Goal: Information Seeking & Learning: Find specific fact

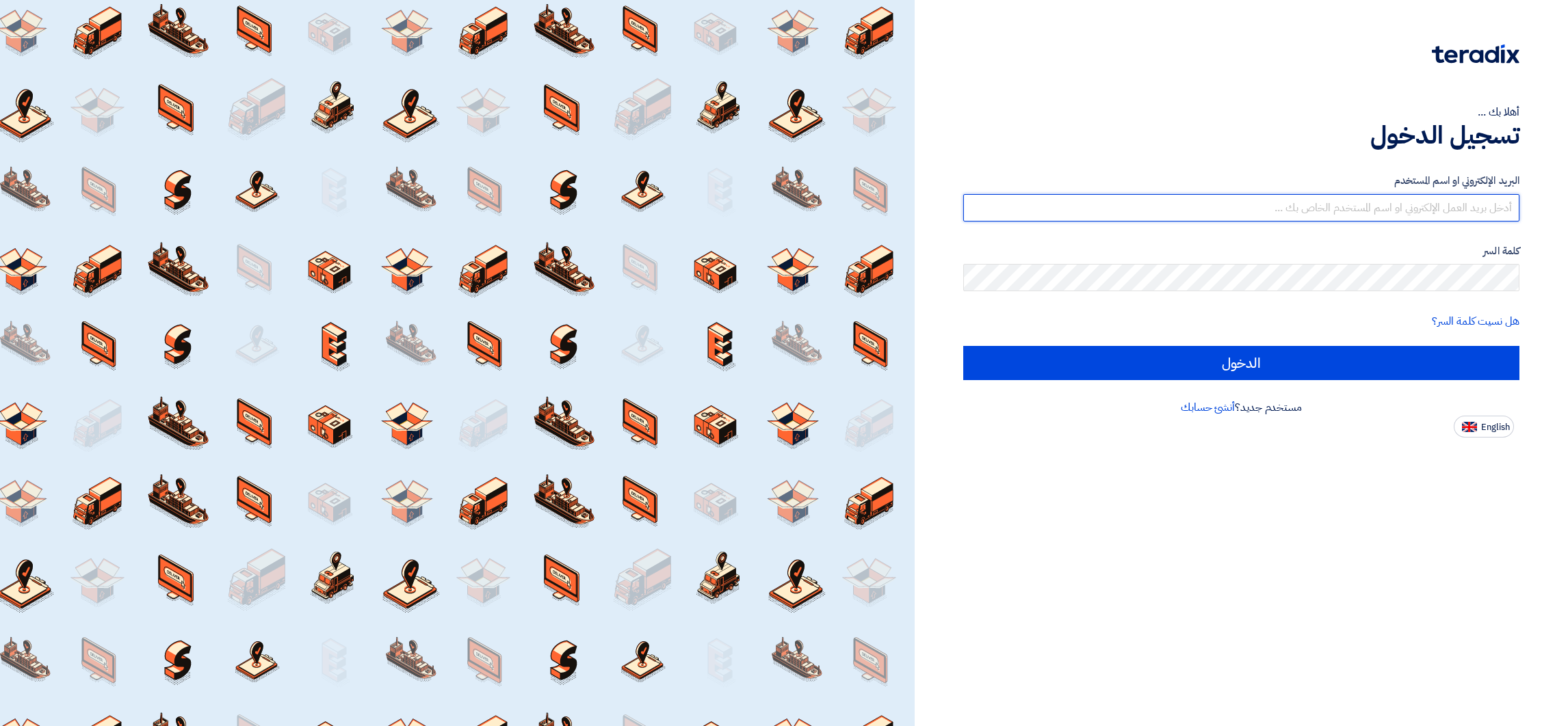
click at [1391, 199] on input "text" at bounding box center [1241, 208] width 557 height 27
drag, startPoint x: 1456, startPoint y: 207, endPoint x: 1549, endPoint y: 207, distance: 93.0
click at [1549, 207] on div "أهلا بك ... تسجيل الدخول البريد الإلكتروني او اسم [PERSON_NAME] [PERSON_NAME][E…" at bounding box center [1241, 218] width 633 height 438
type input "[EMAIL_ADDRESS][DOMAIN_NAME]"
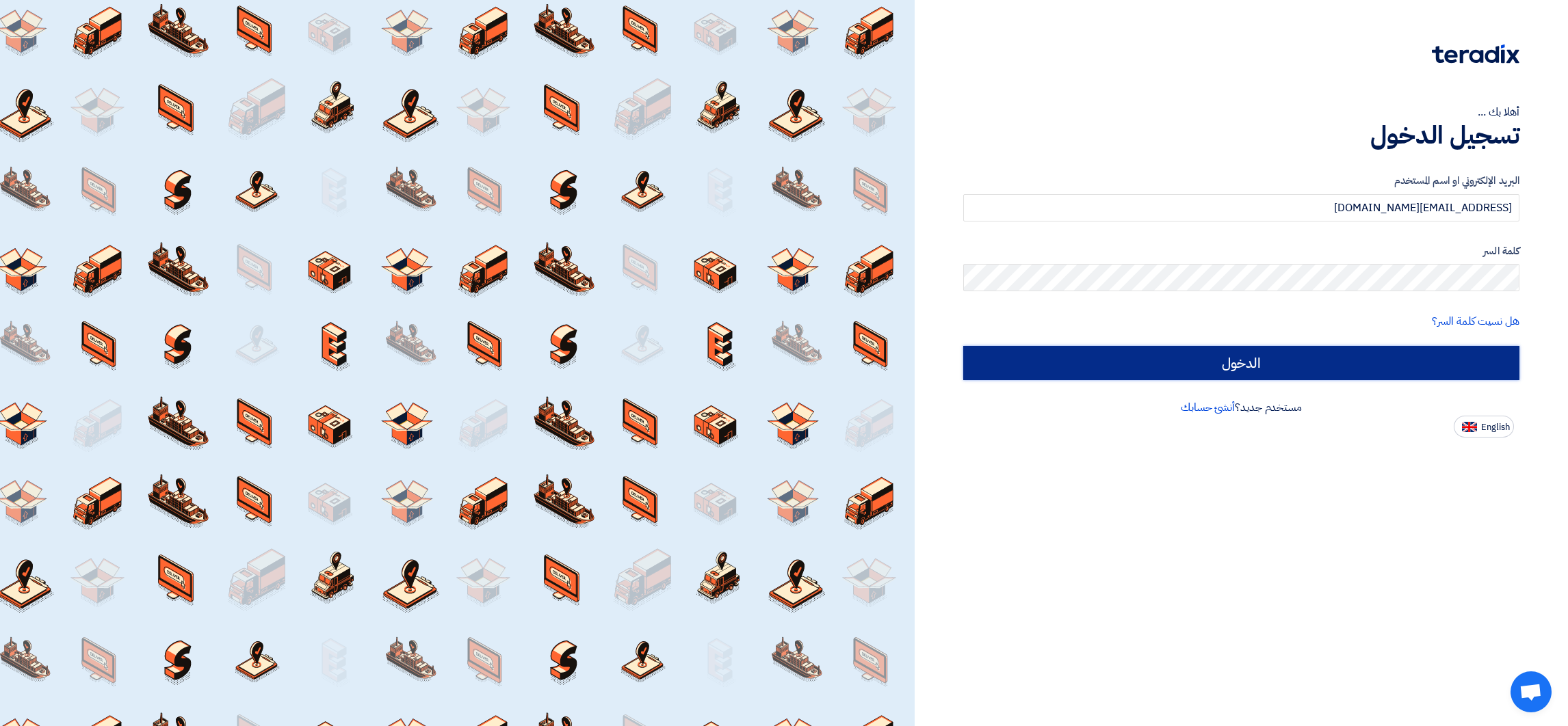
click at [1290, 352] on input "الدخول" at bounding box center [1241, 363] width 557 height 34
type input "Sign in"
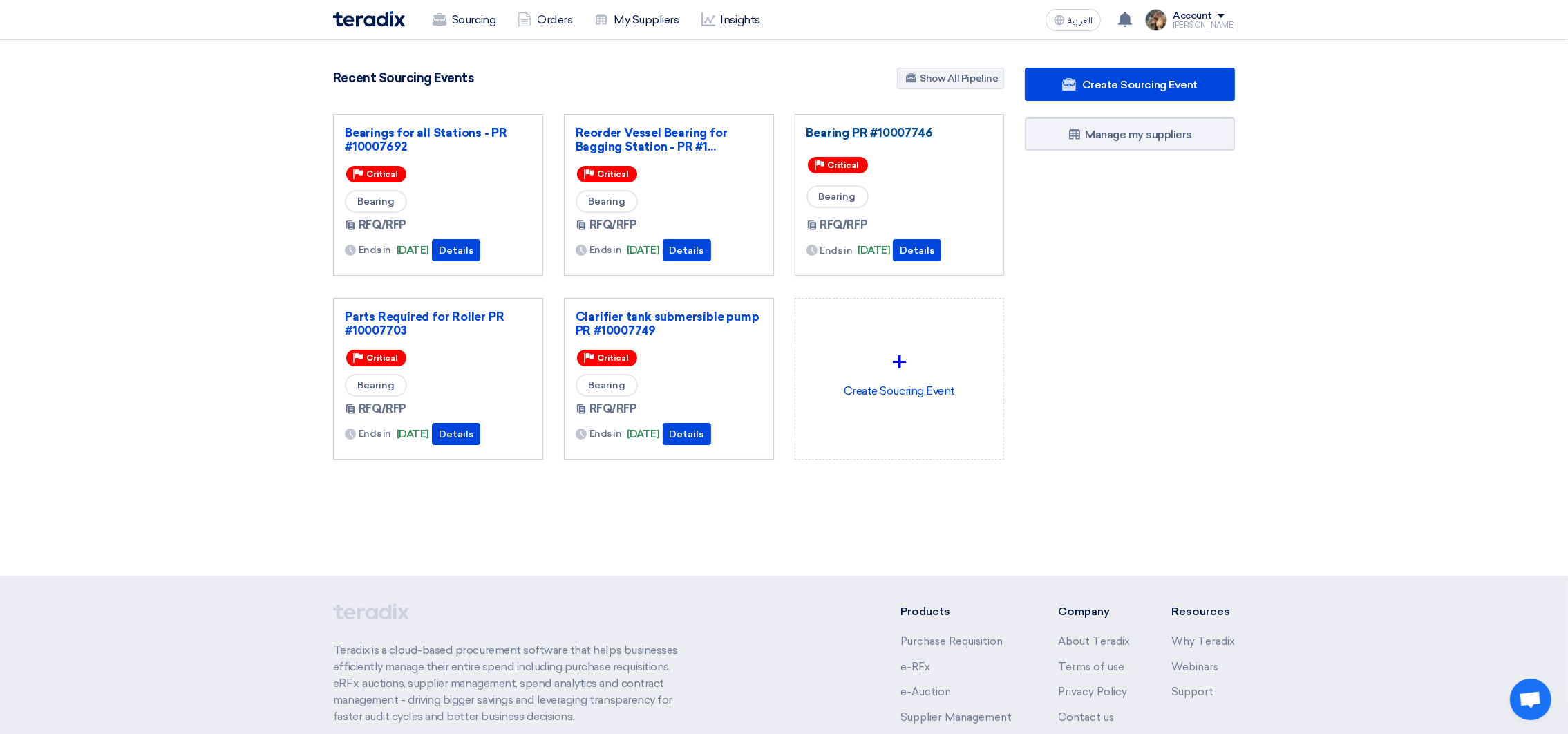
click at [906, 128] on link "Bearing PR #10007746" at bounding box center [899, 132] width 187 height 13
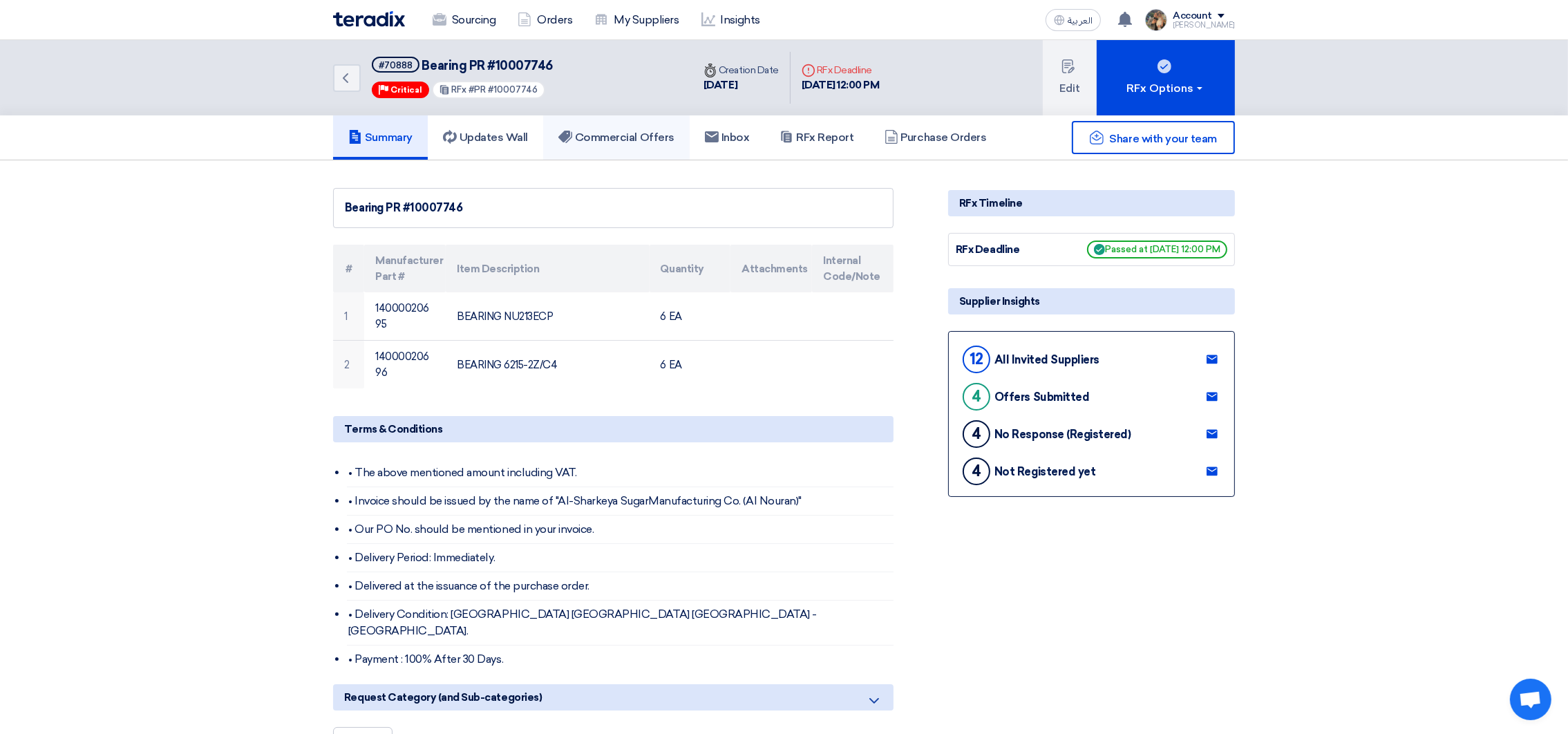
click at [588, 126] on link "Commercial Offers" at bounding box center [617, 137] width 147 height 44
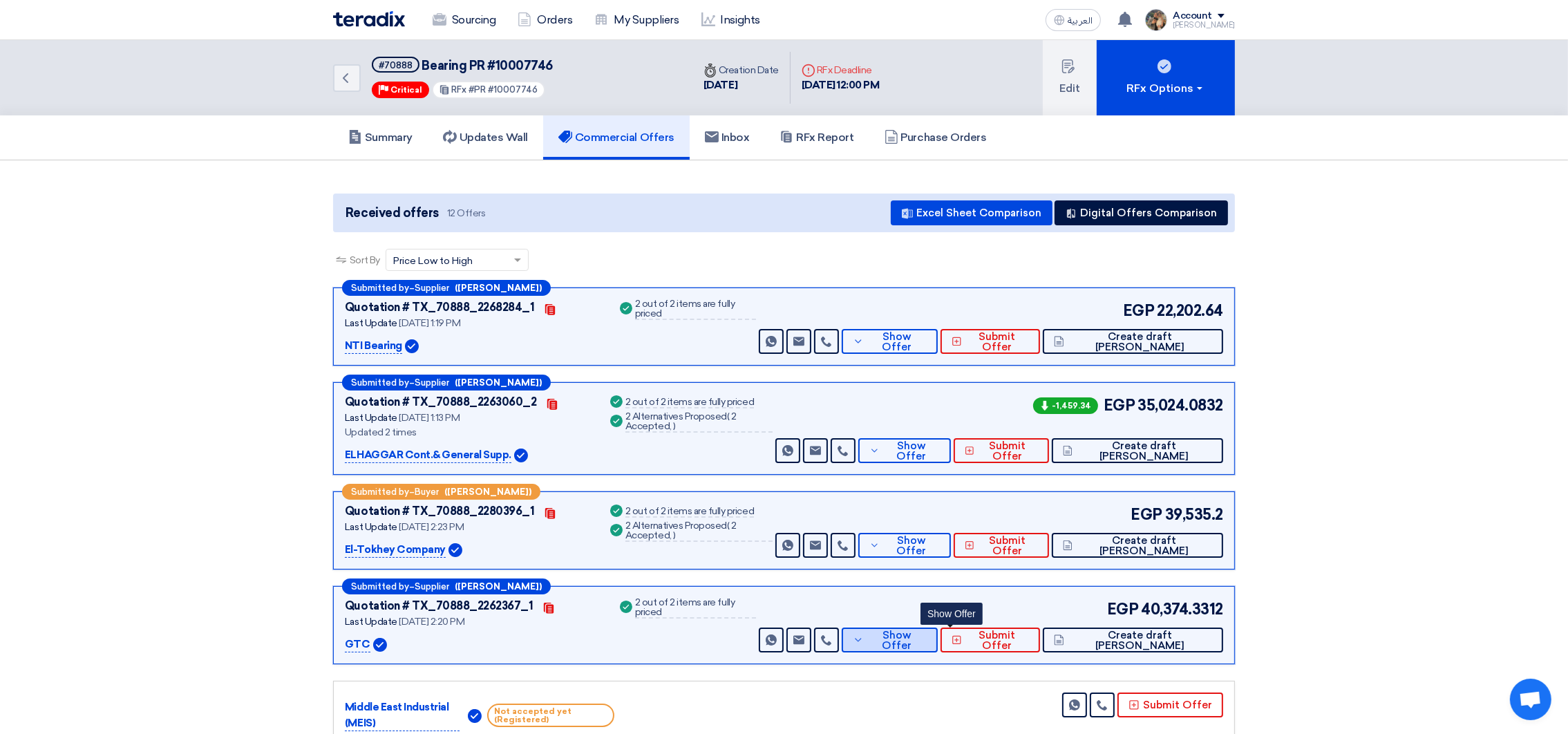
click at [928, 639] on span "Show Offer" at bounding box center [897, 640] width 60 height 21
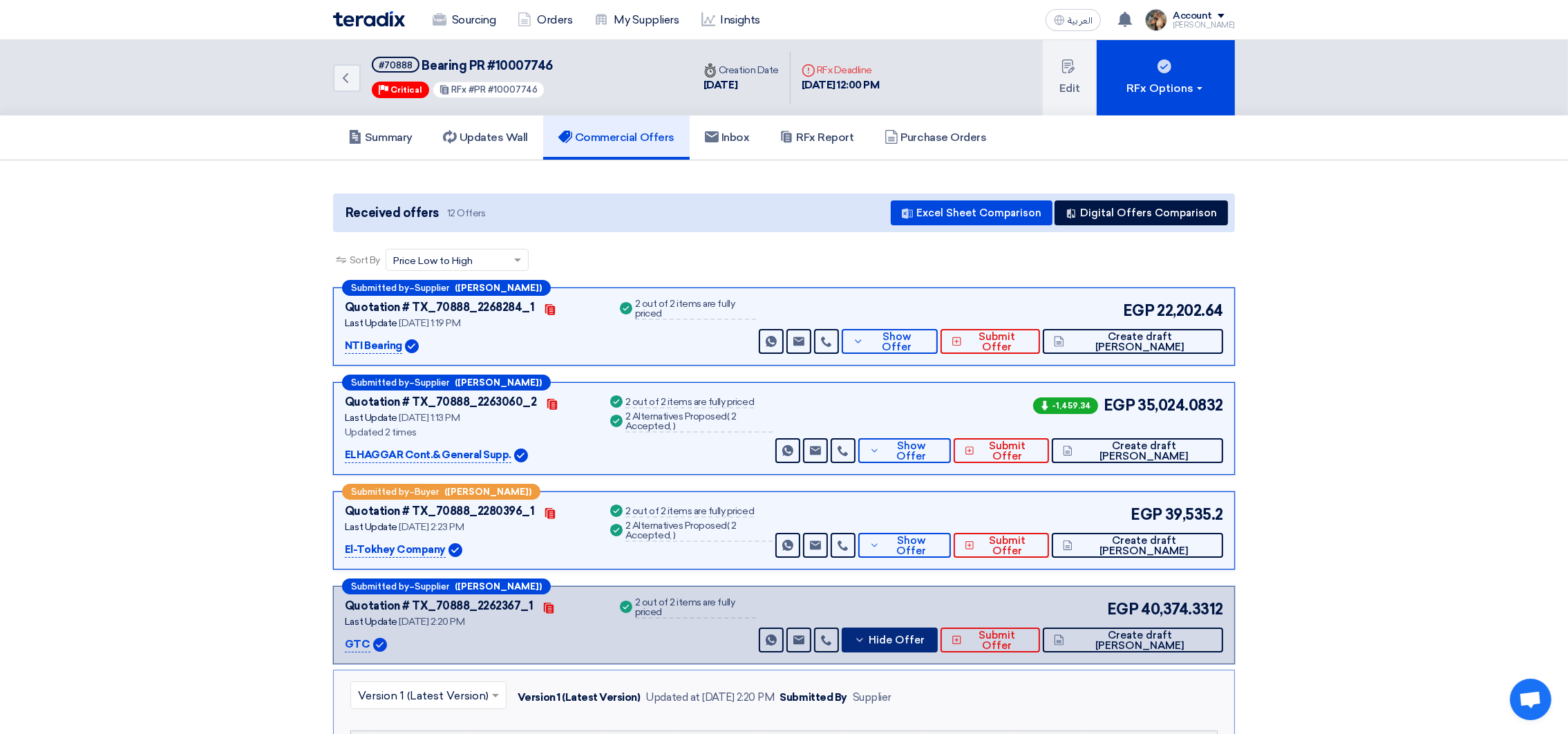
scroll to position [415, 0]
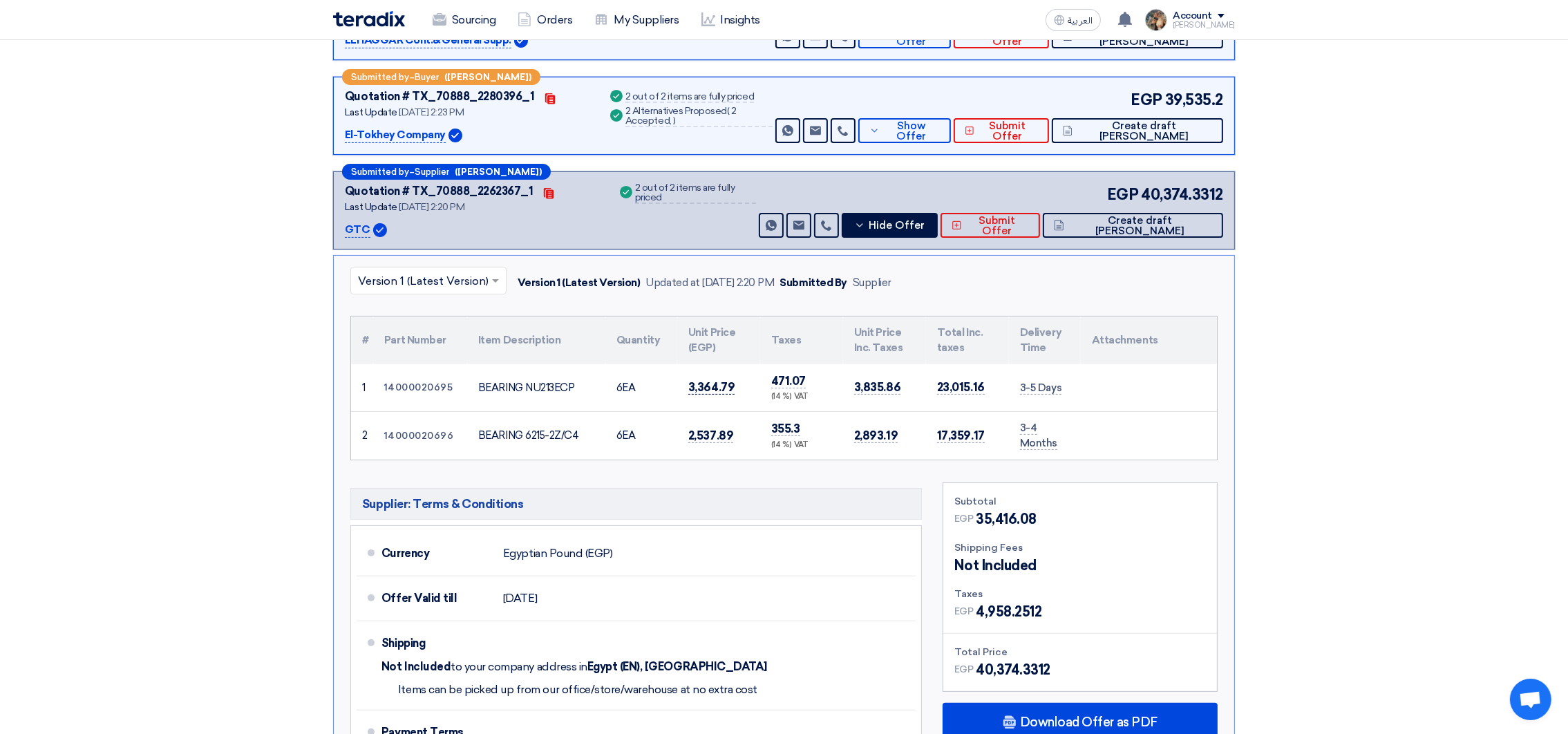
click at [703, 391] on span "3,364.79" at bounding box center [712, 387] width 46 height 14
copy span "3,364.79"
click at [457, 272] on input "text" at bounding box center [422, 283] width 127 height 23
click at [465, 282] on input "text" at bounding box center [422, 283] width 127 height 23
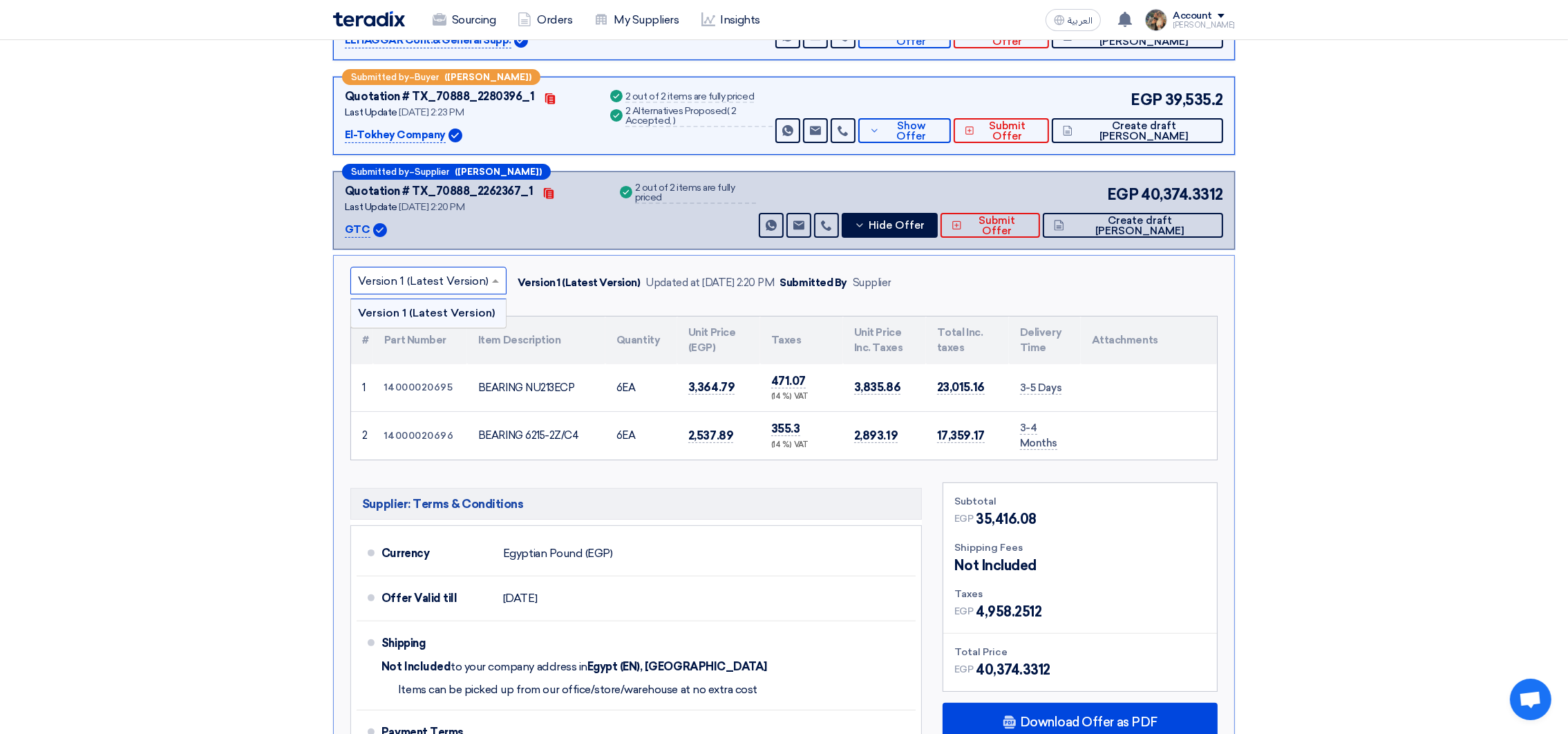
click at [666, 323] on th "Quantity" at bounding box center [641, 340] width 72 height 47
click at [925, 227] on span "Hide Offer" at bounding box center [897, 226] width 56 height 11
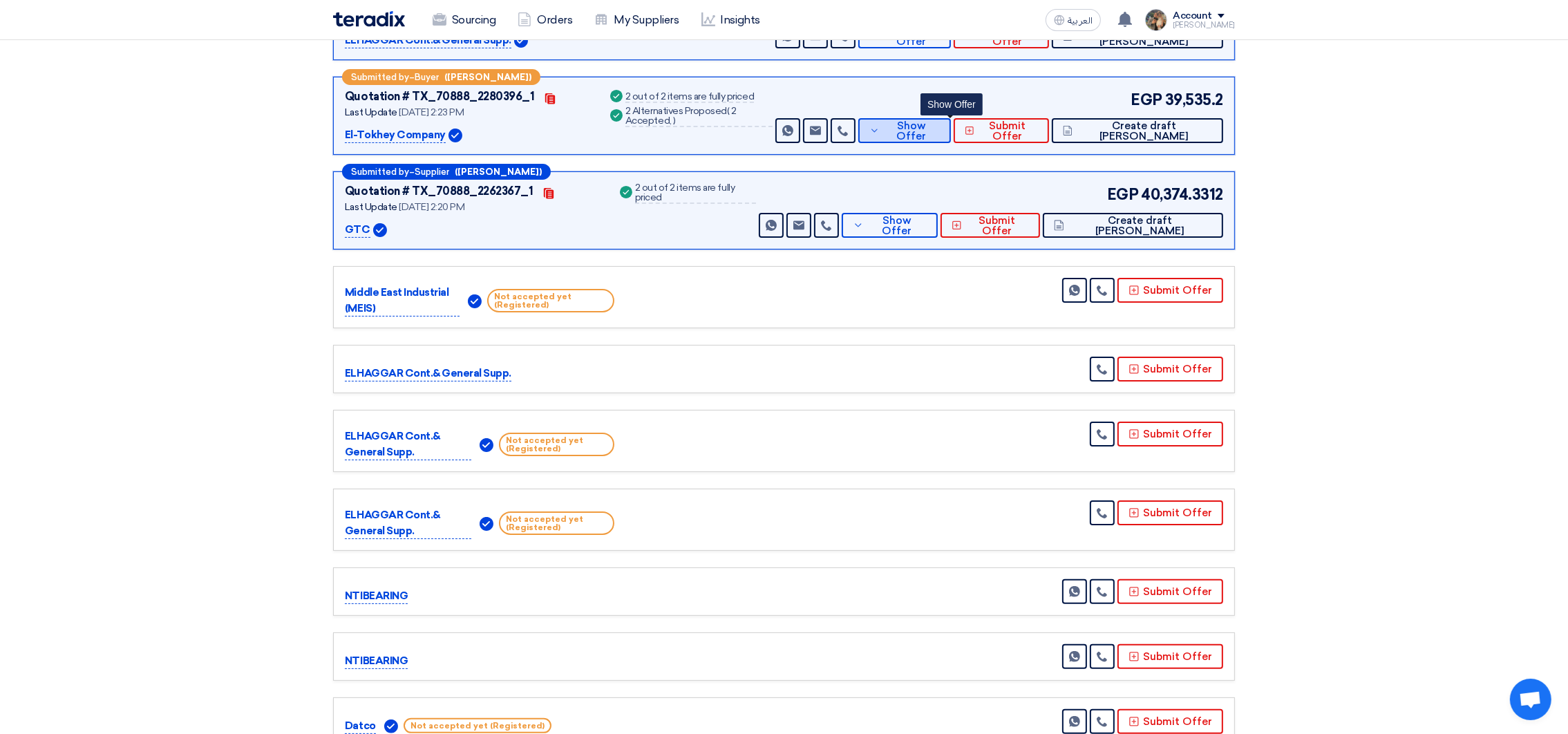
click at [951, 139] on button "Show Offer" at bounding box center [905, 131] width 93 height 25
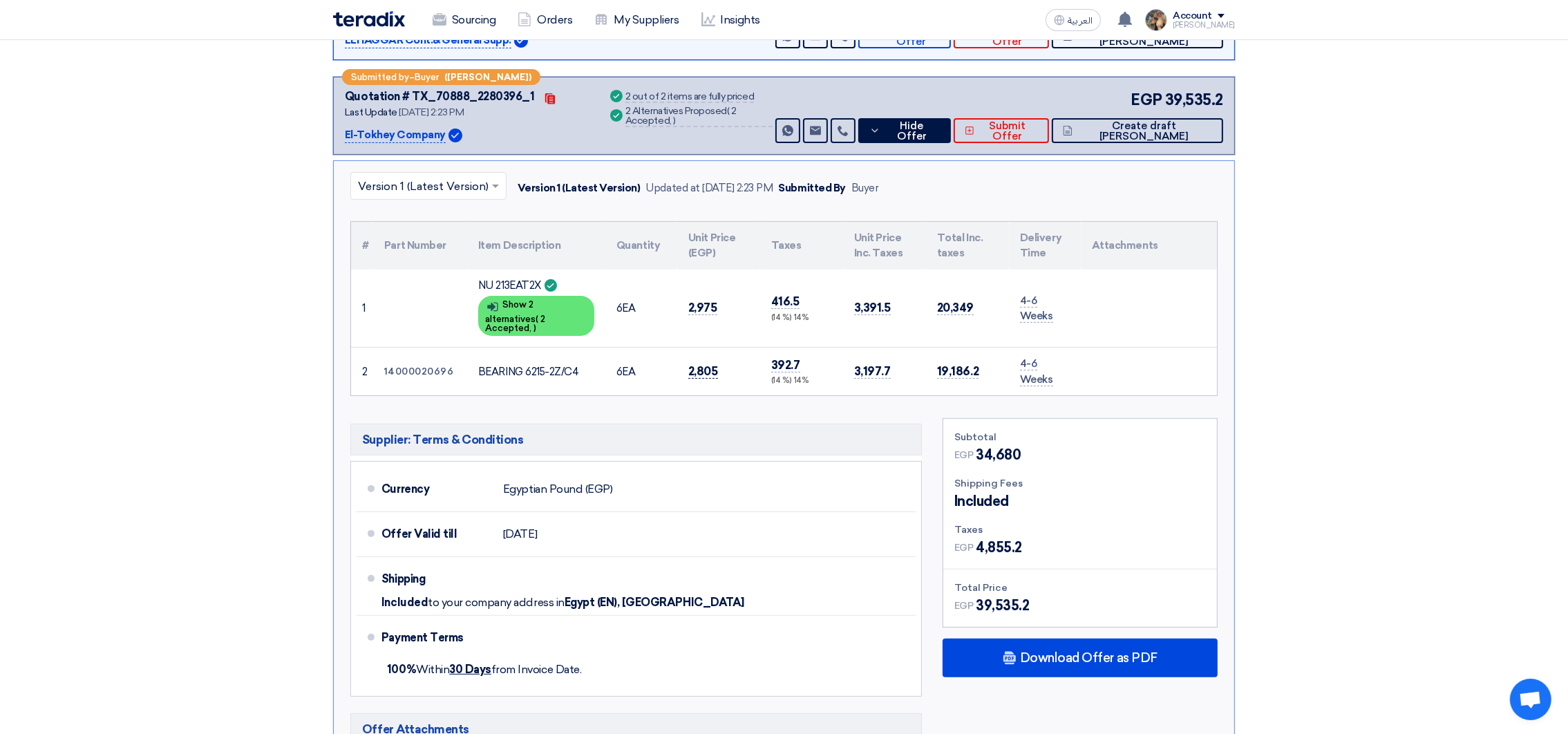
click at [704, 364] on span "2,805" at bounding box center [703, 371] width 30 height 14
copy span "2,805"
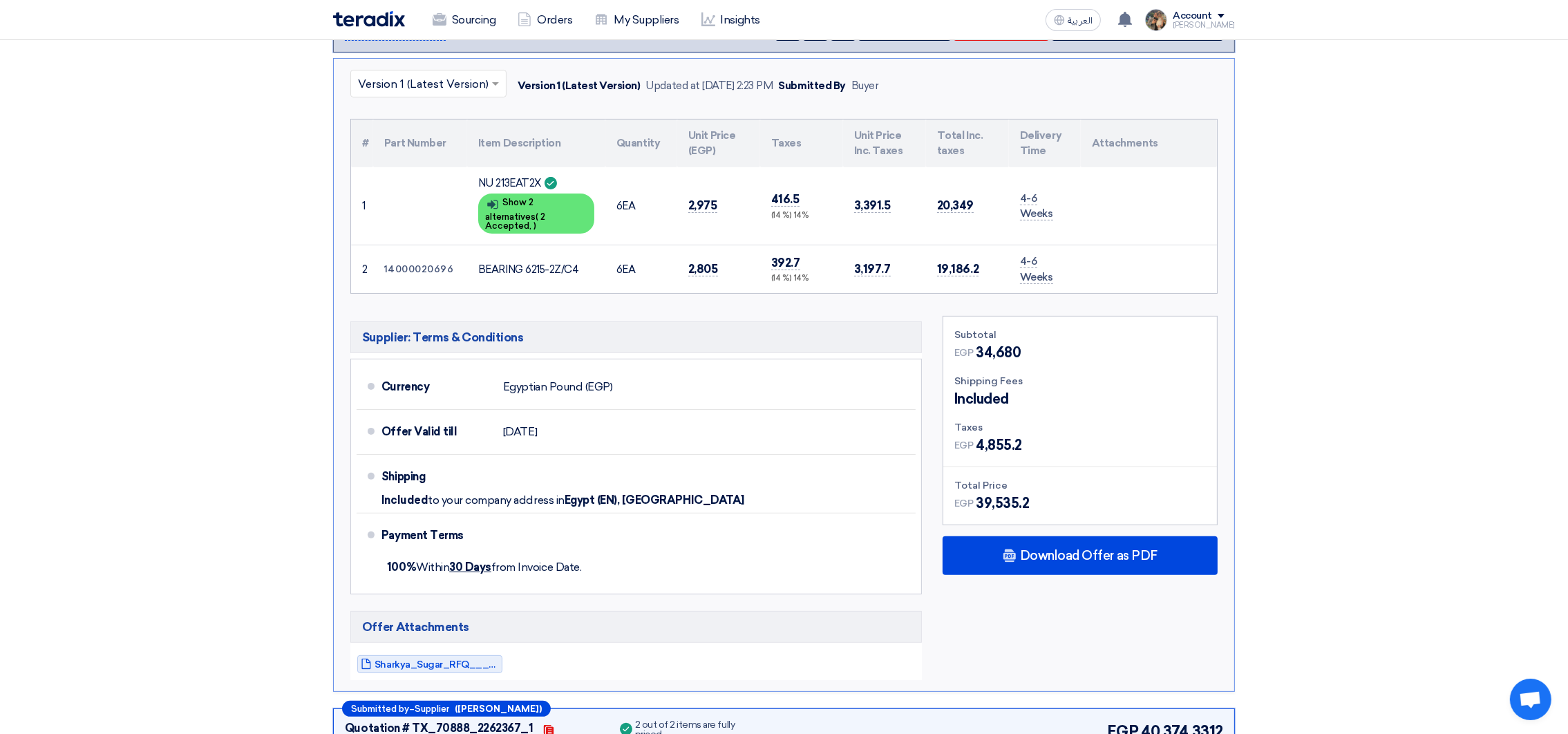
scroll to position [621, 0]
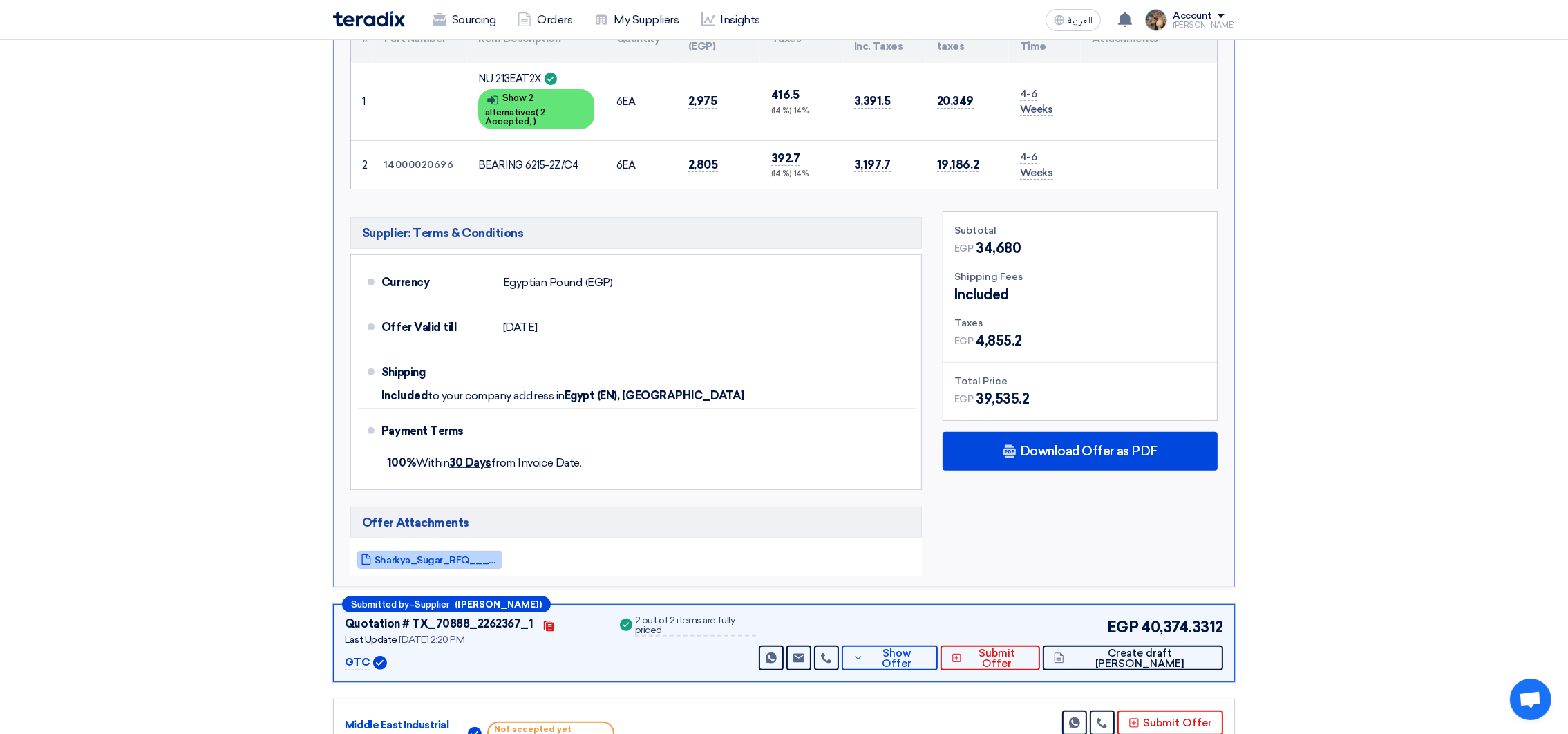
click at [426, 551] on link "Sharkya_Sugar_RFQ____Aug__1754392989744.pdf" at bounding box center [430, 560] width 145 height 18
